Goal: Task Accomplishment & Management: Use online tool/utility

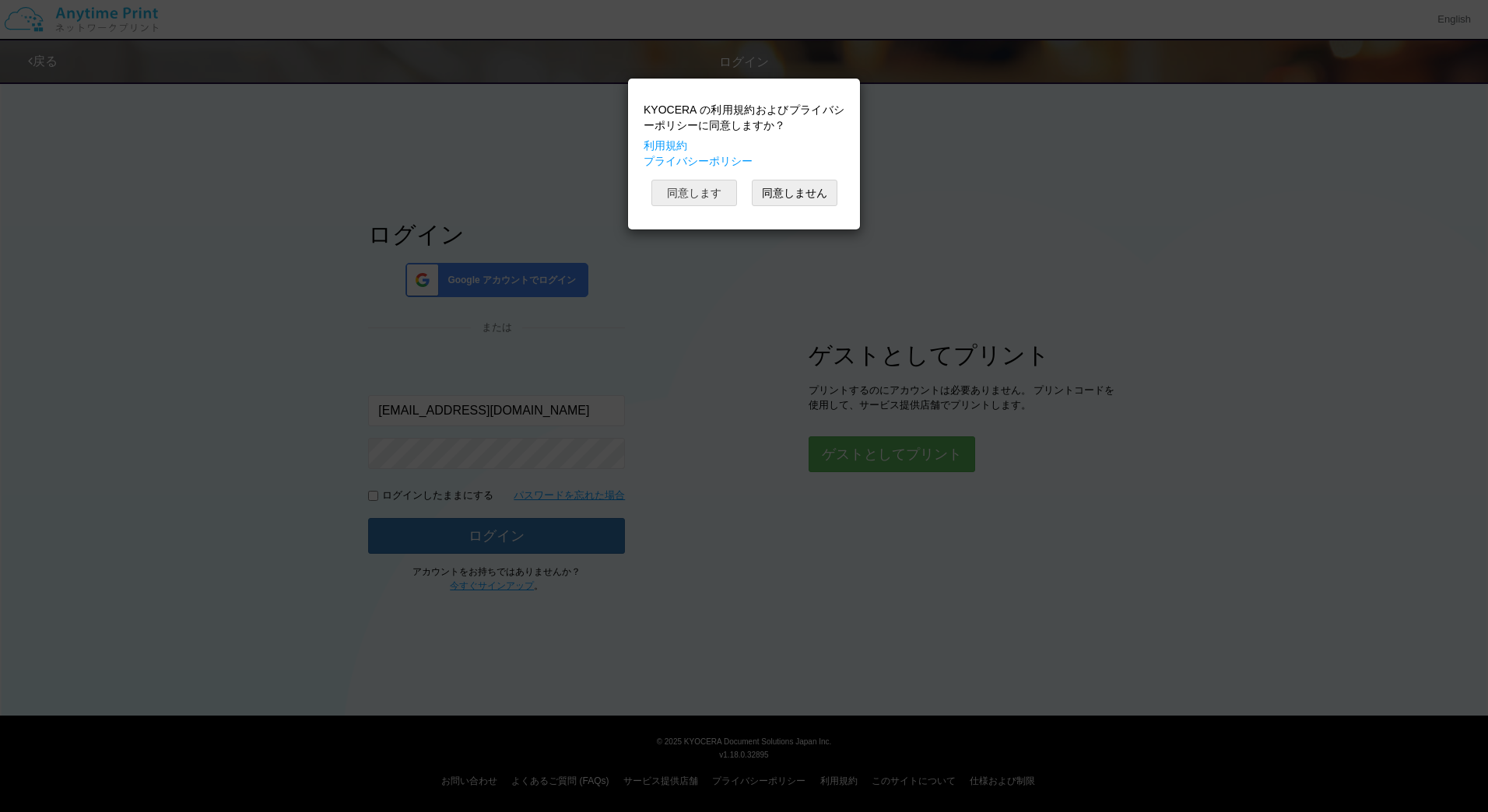
click at [706, 193] on button "同意します" at bounding box center [695, 193] width 86 height 26
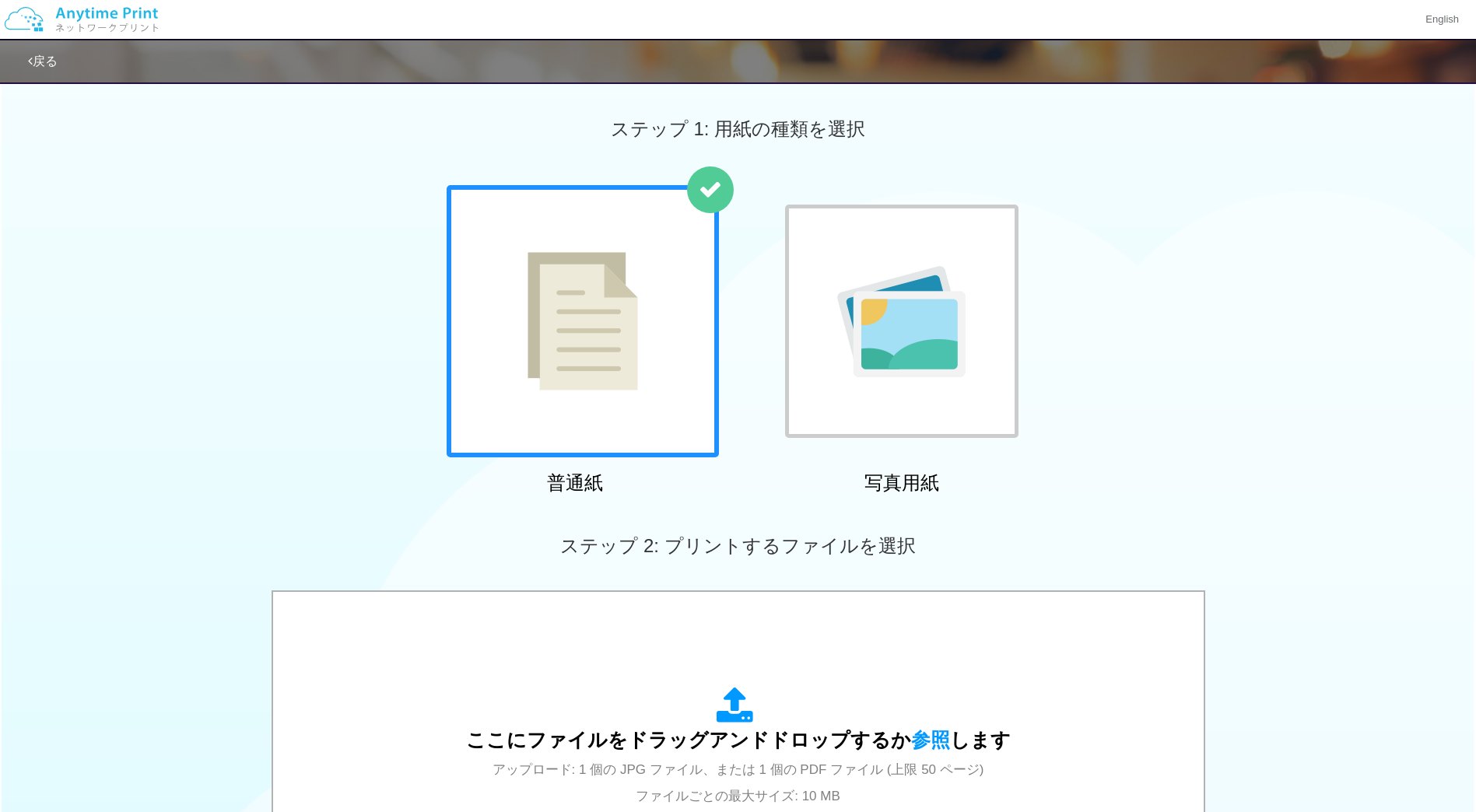
scroll to position [371, 0]
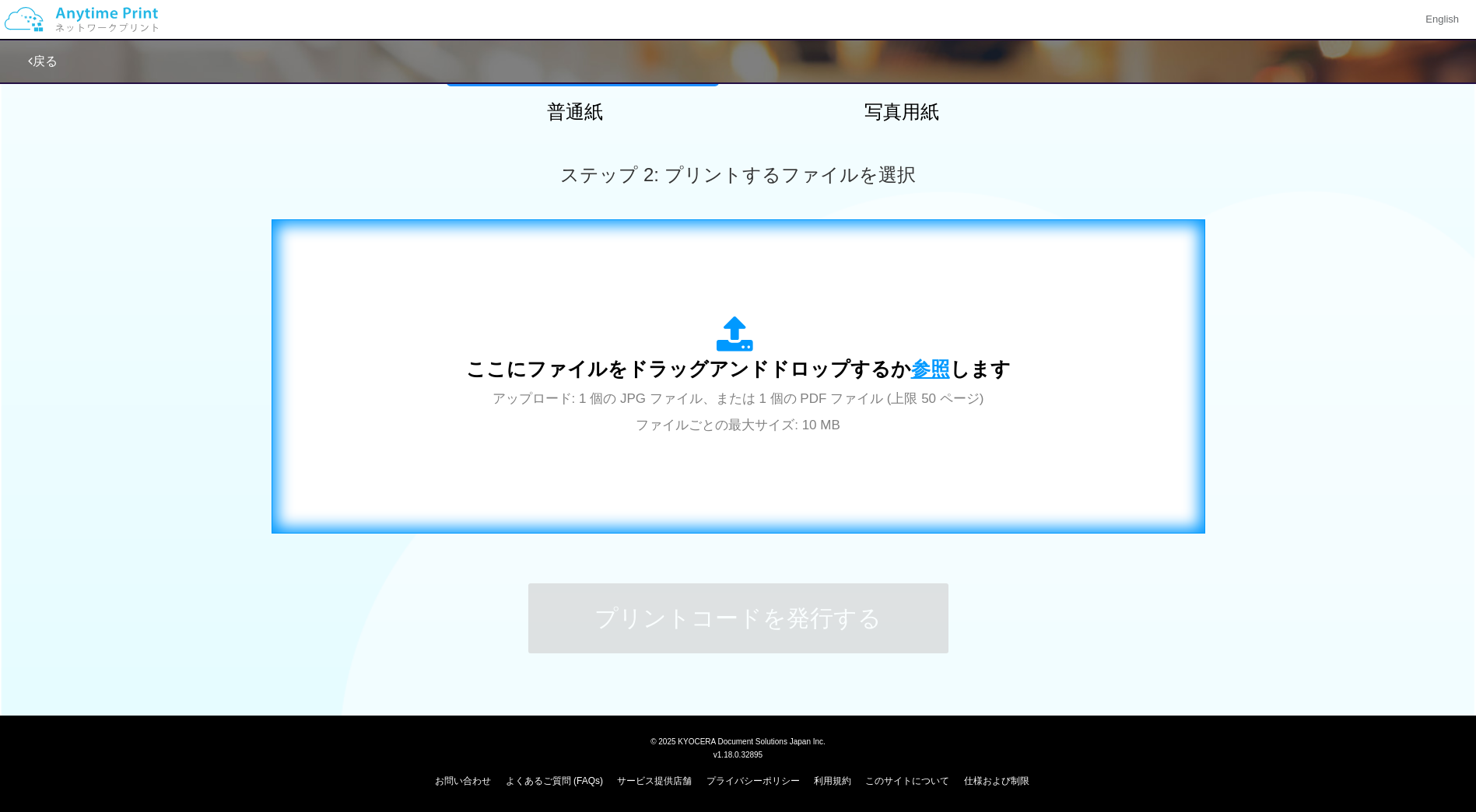
click at [928, 365] on span "参照" at bounding box center [931, 369] width 39 height 21
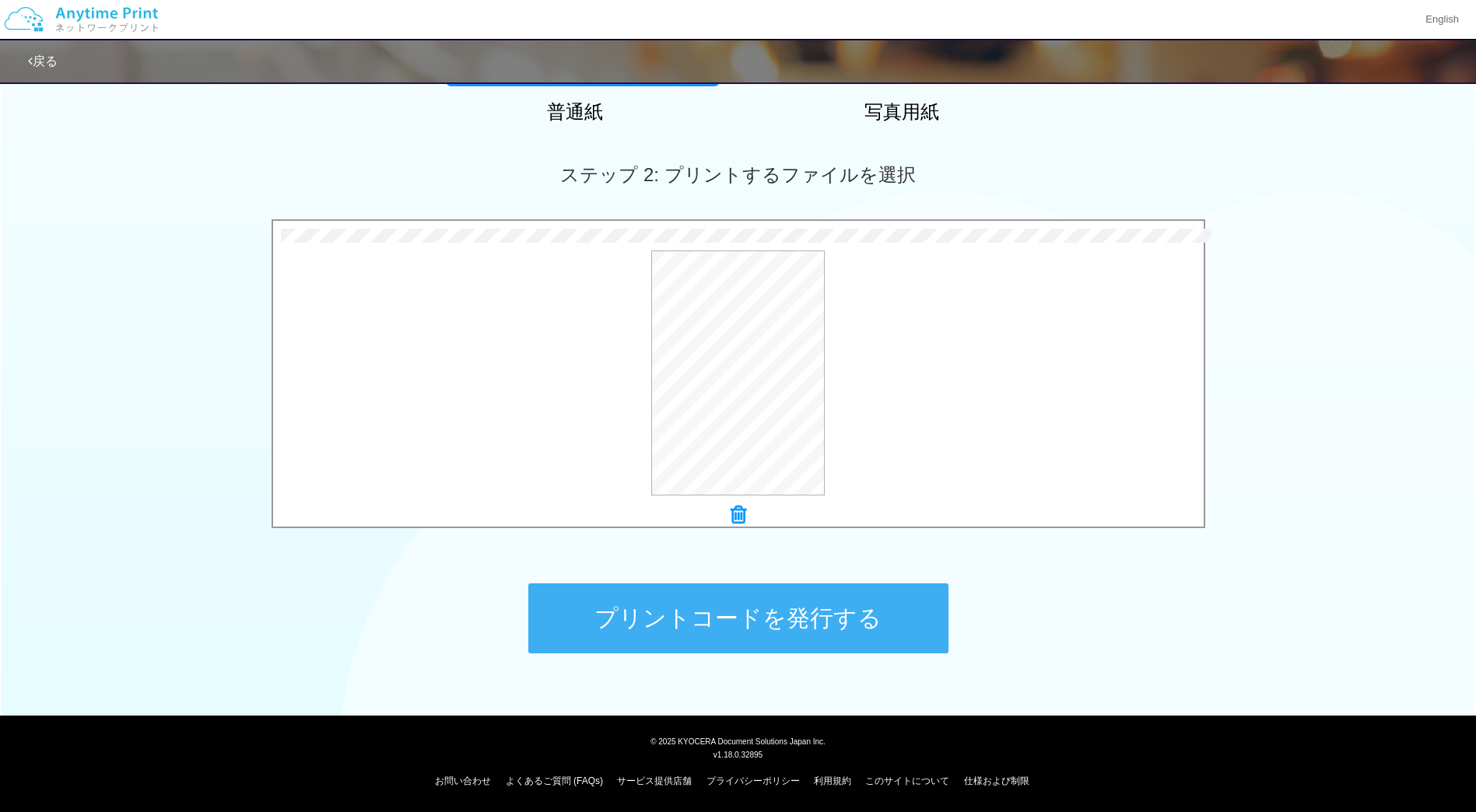
click at [800, 602] on button "プリントコードを発行する" at bounding box center [738, 618] width 420 height 70
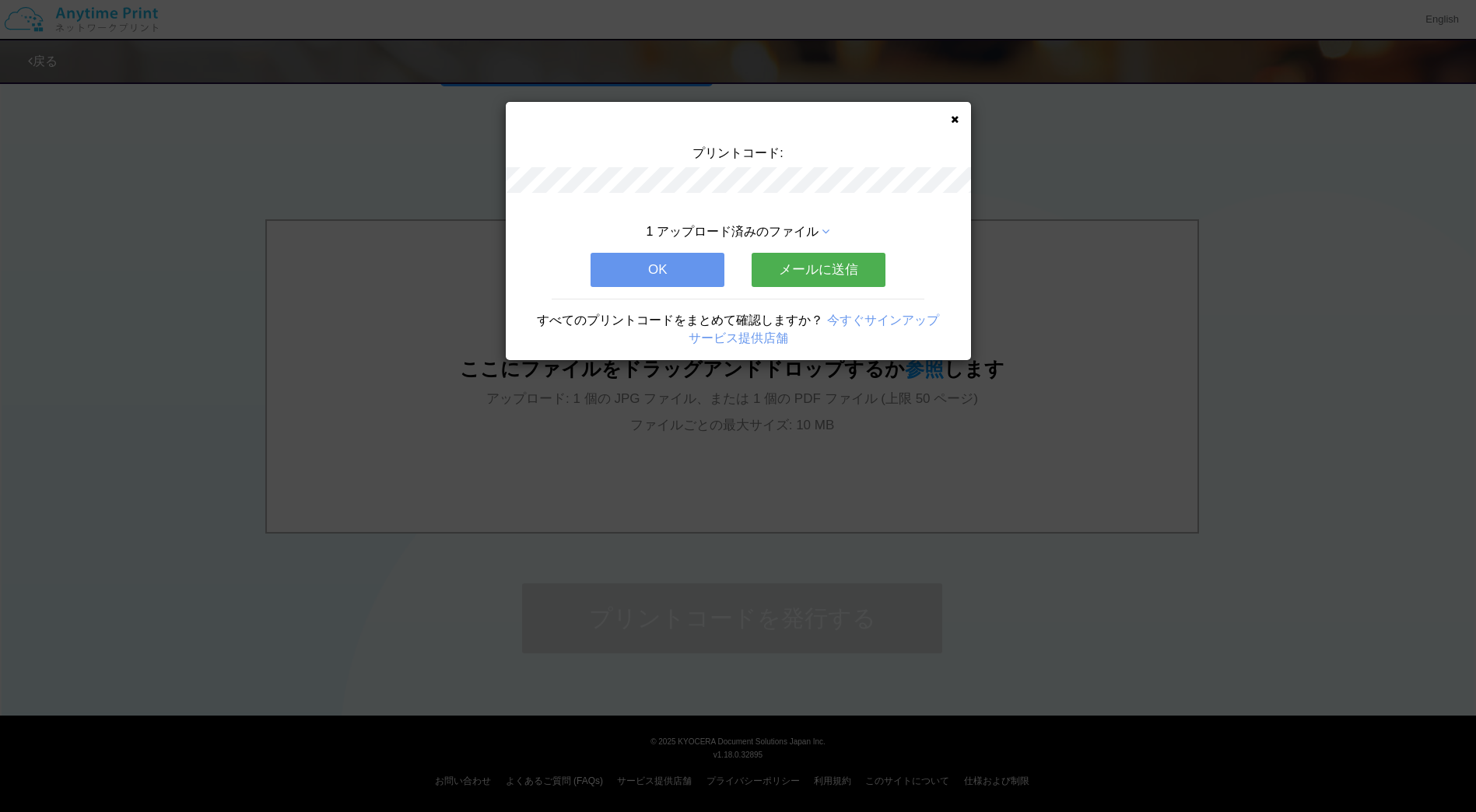
scroll to position [0, 0]
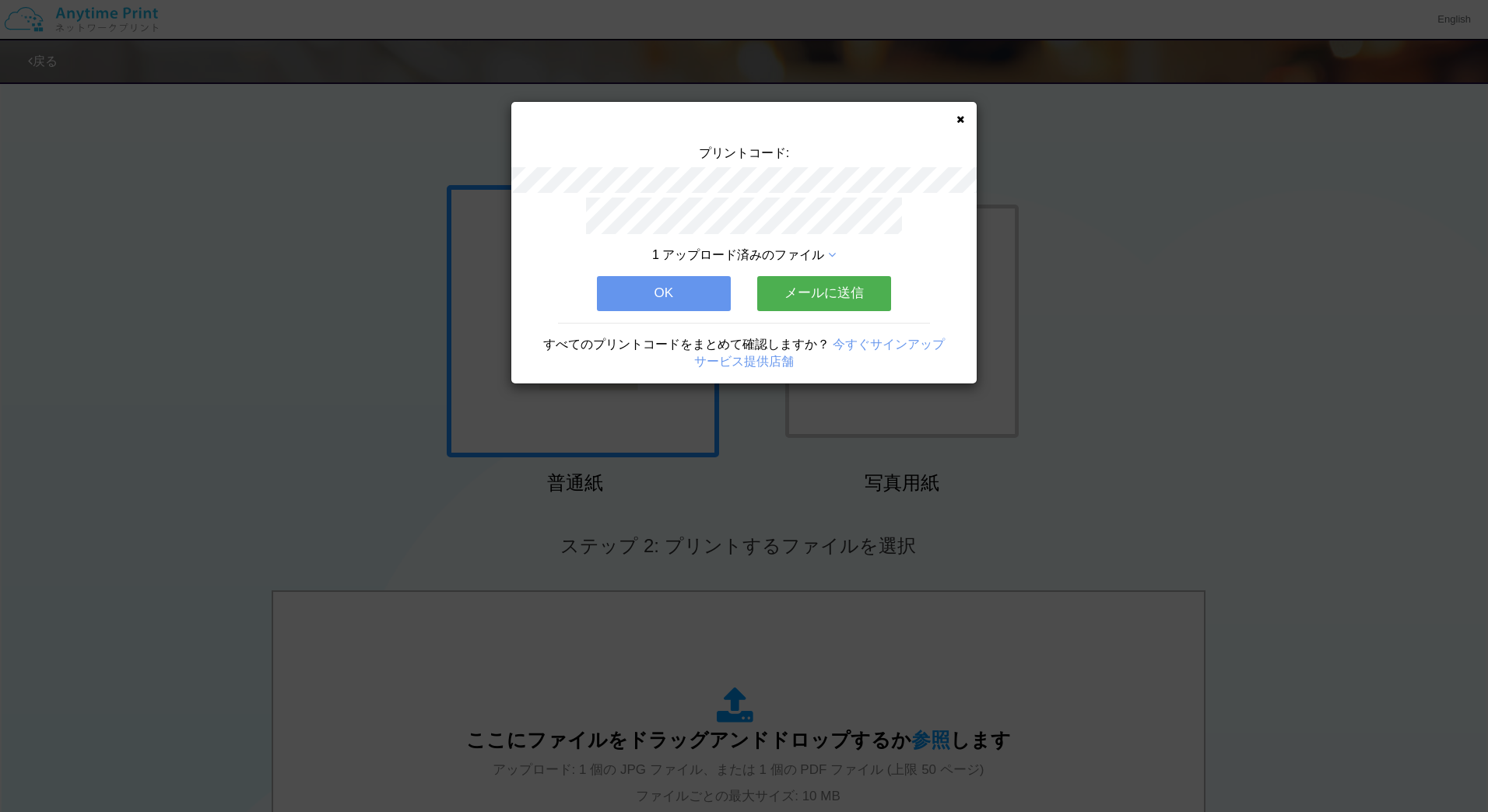
click at [960, 118] on icon at bounding box center [960, 119] width 7 height 10
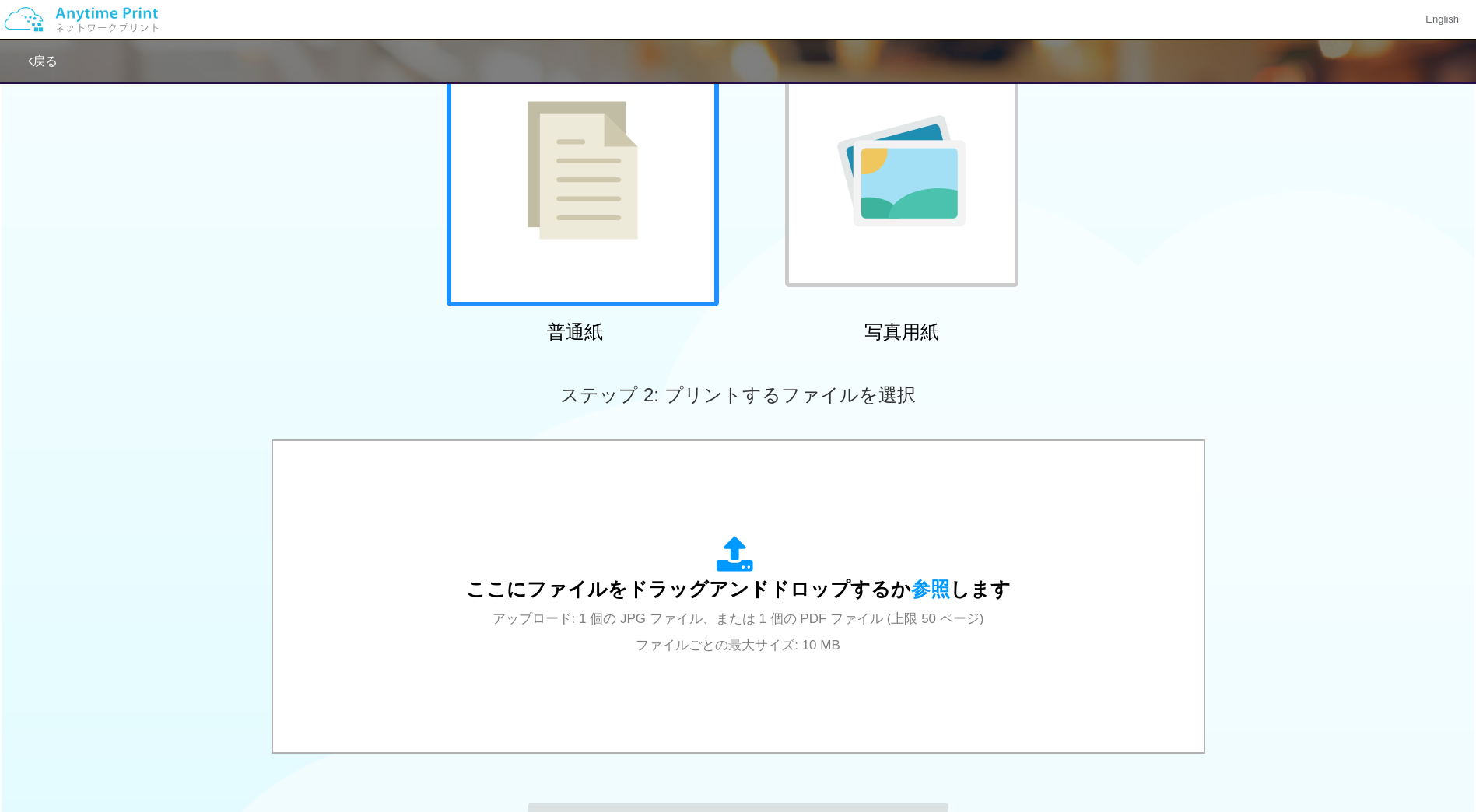
scroll to position [142, 0]
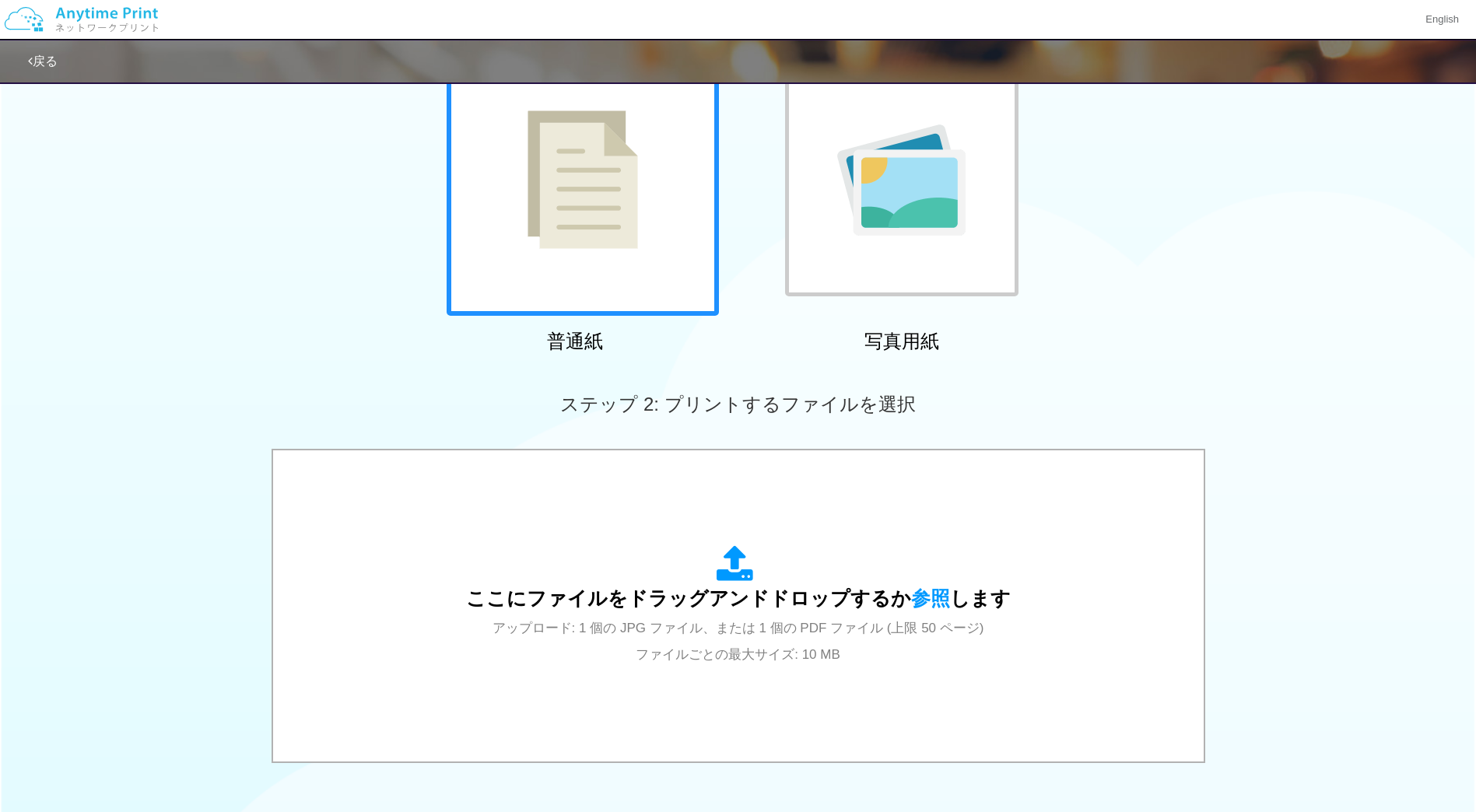
click at [953, 247] on div at bounding box center [902, 180] width 234 height 234
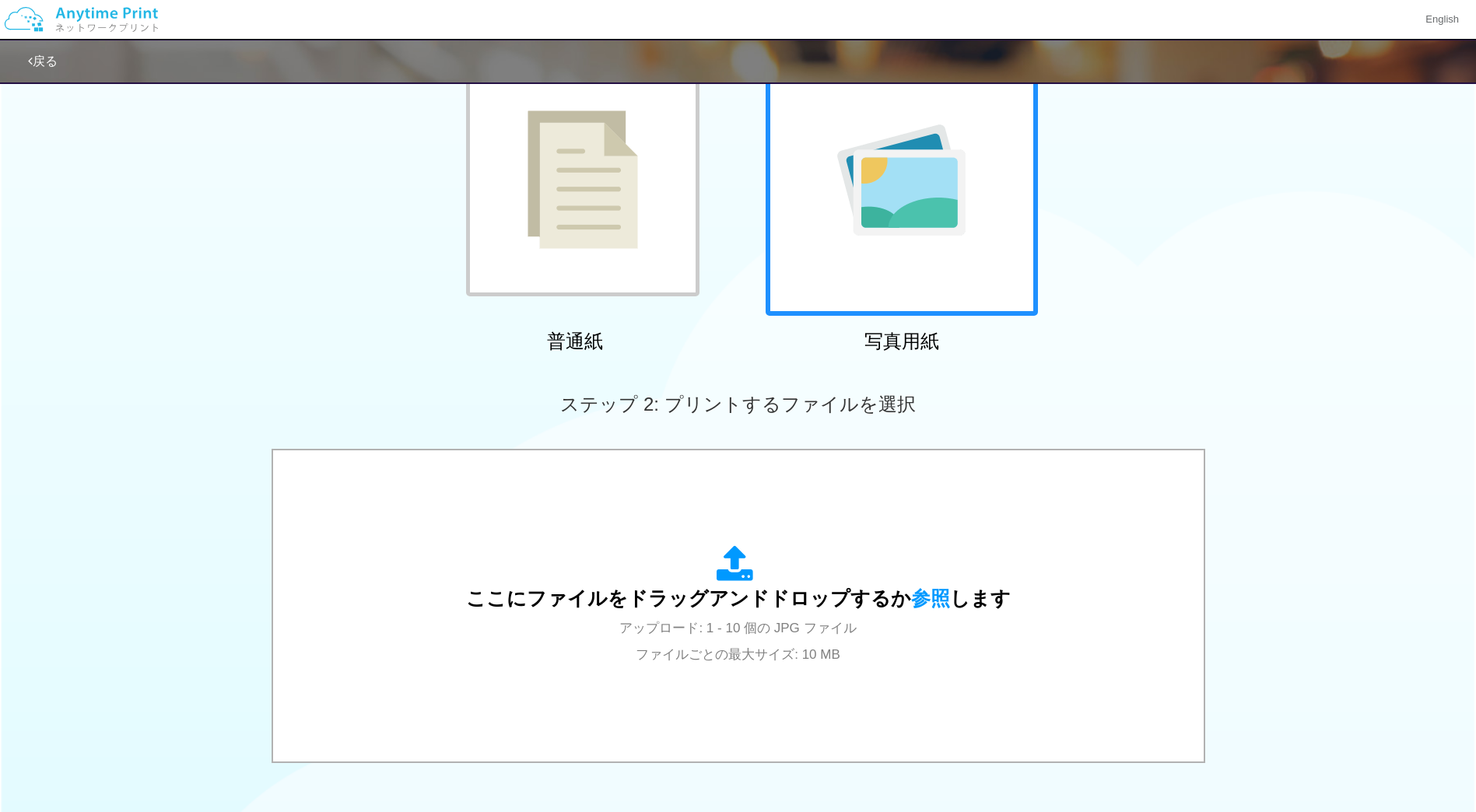
scroll to position [371, 0]
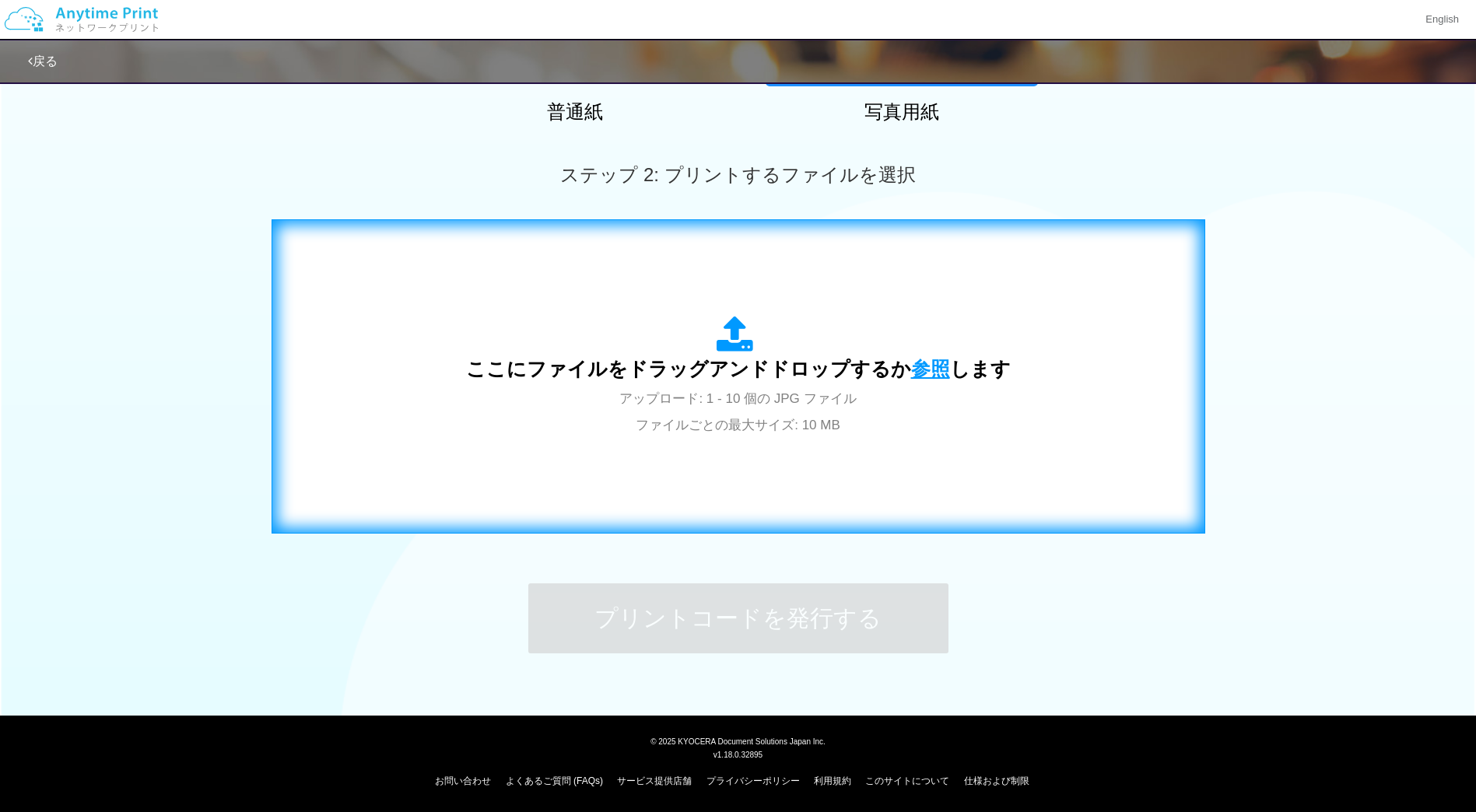
click at [912, 372] on span "参照" at bounding box center [931, 369] width 39 height 21
click at [954, 372] on span "ここにファイルをドラッグアンドドロップするか 参照 します" at bounding box center [739, 369] width 545 height 21
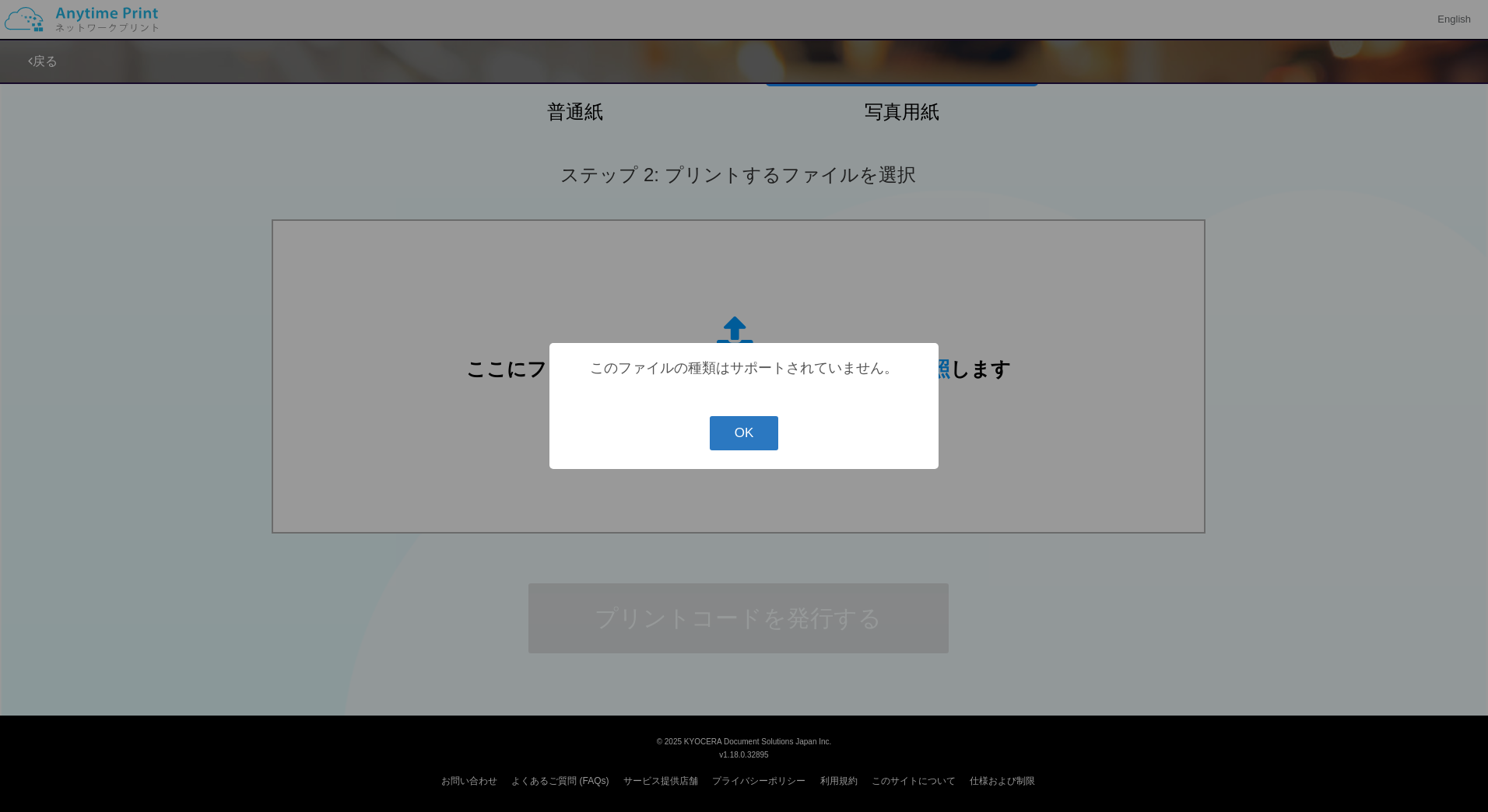
click at [736, 436] on button "OK" at bounding box center [745, 434] width 69 height 35
click at [729, 425] on button "OK" at bounding box center [745, 434] width 69 height 35
click at [751, 437] on button "OK" at bounding box center [745, 434] width 69 height 35
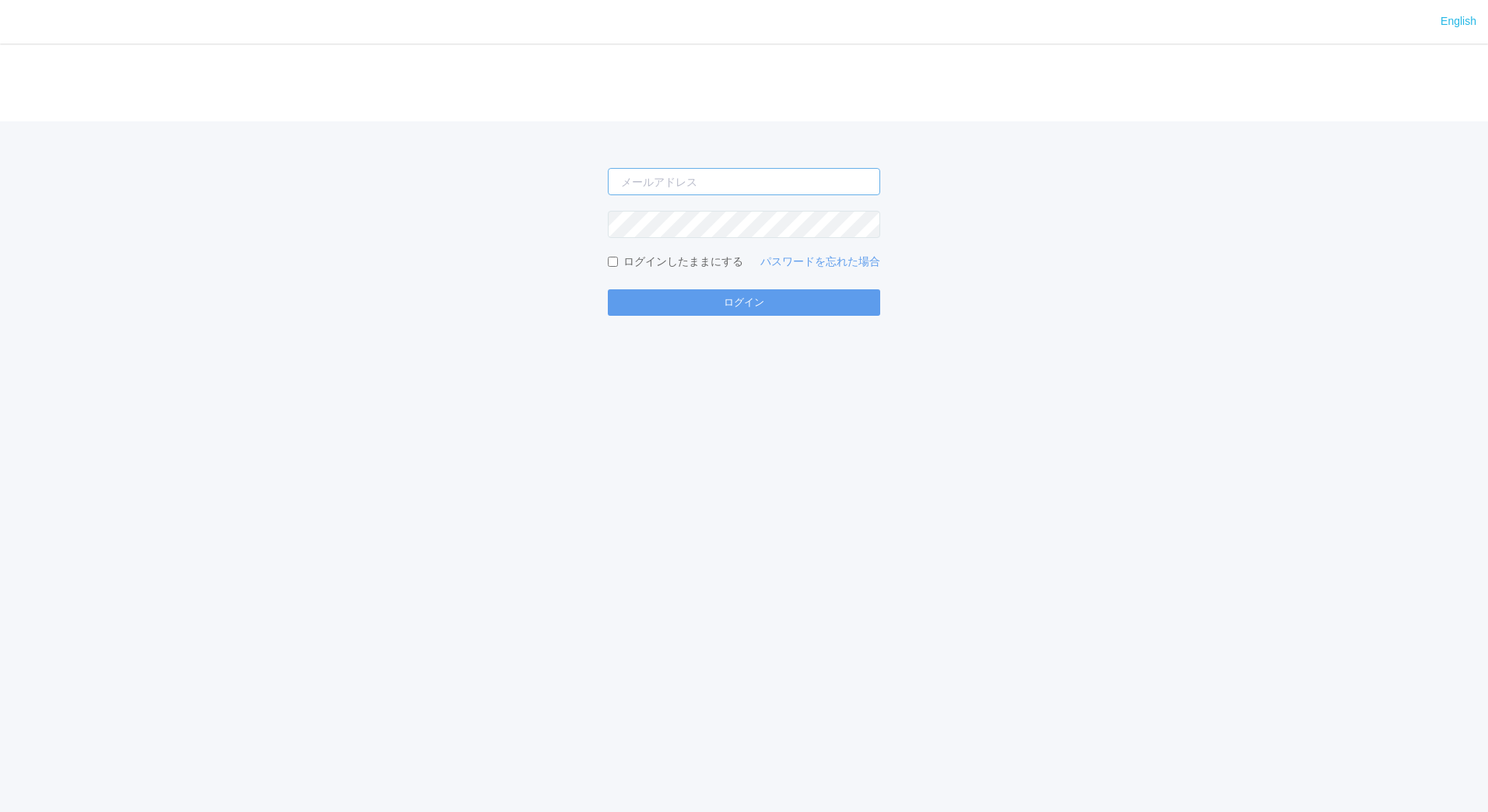
type input "[EMAIL_ADDRESS][DOMAIN_NAME]"
click at [732, 318] on div "English ログイン [EMAIL_ADDRESS][DOMAIN_NAME] ログインしたままにする パスワードを忘れた場合 ログイン" at bounding box center [744, 406] width 1488 height 812
click at [757, 301] on button "ログイン" at bounding box center [744, 303] width 272 height 26
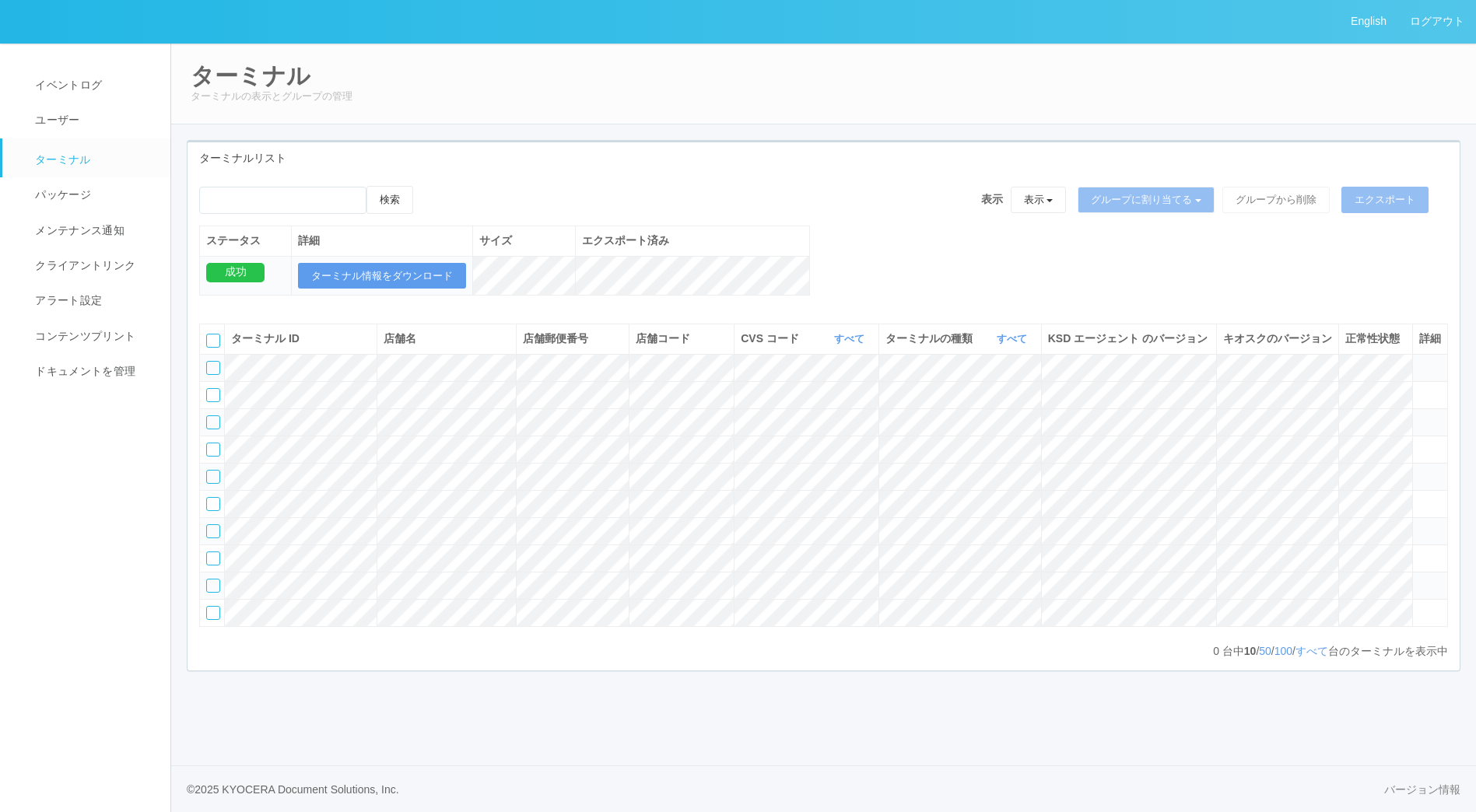
click at [1439, 802] on footer "© [DATE] KYOCERA Document Solutions, Inc. バージョン情報" at bounding box center [824, 789] width 1305 height 47
click at [1428, 796] on link "バージョン情報" at bounding box center [1423, 791] width 77 height 16
